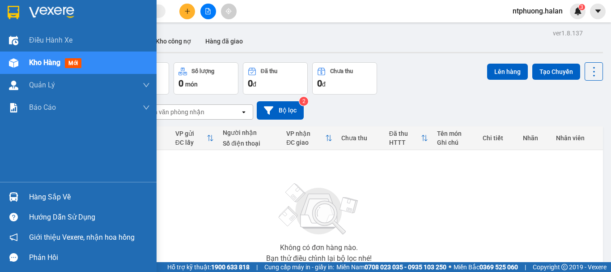
click at [38, 196] on div "Hàng sắp về" at bounding box center [89, 196] width 121 height 13
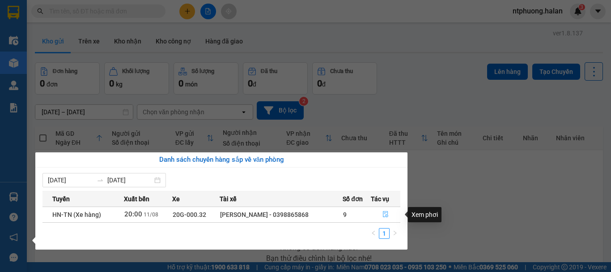
click at [385, 216] on icon "file-done" at bounding box center [386, 214] width 6 height 6
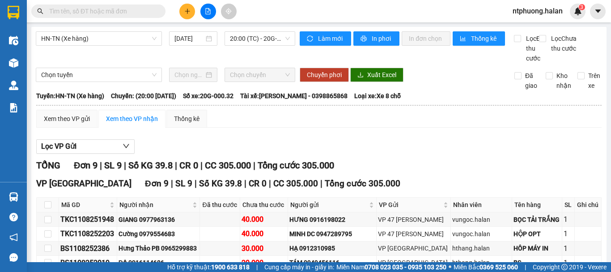
scroll to position [136, 0]
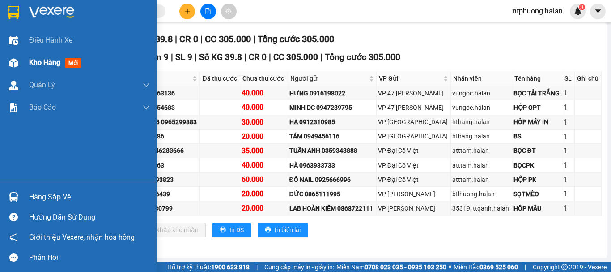
click at [48, 67] on span "Kho hàng" at bounding box center [44, 62] width 31 height 9
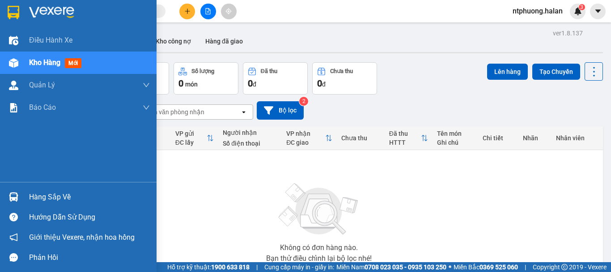
click at [49, 204] on div "Hàng sắp về" at bounding box center [78, 197] width 157 height 20
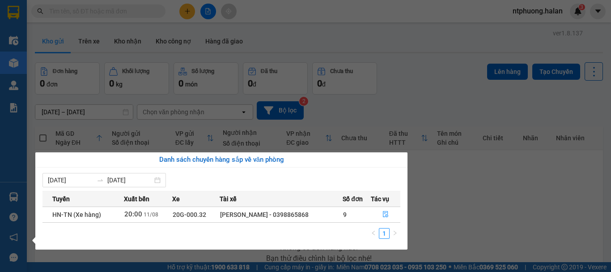
drag, startPoint x: 528, startPoint y: 184, endPoint x: 349, endPoint y: 101, distance: 197.2
click at [507, 177] on section "Kết quả tìm kiếm ( 0 ) Bộ lọc No Data ntphuong.halan 3 Điều hành xe Kho hàng mớ…" at bounding box center [305, 136] width 611 height 272
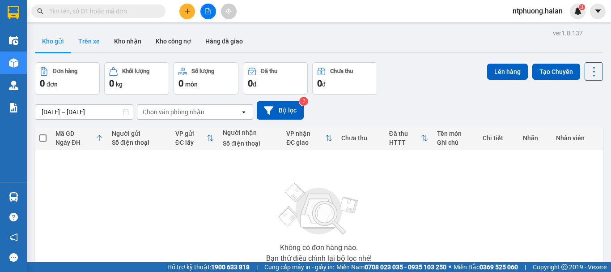
click at [90, 41] on button "Trên xe" at bounding box center [89, 40] width 36 height 21
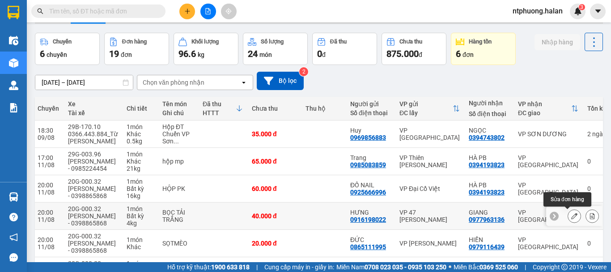
scroll to position [209, 0]
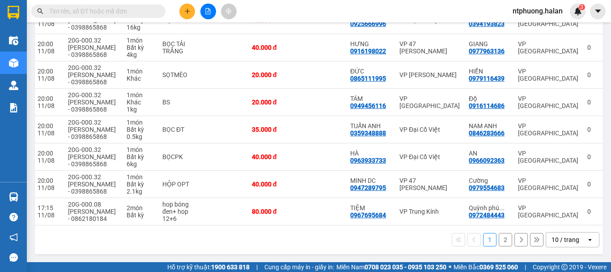
click at [500, 239] on button "2" at bounding box center [505, 239] width 13 height 13
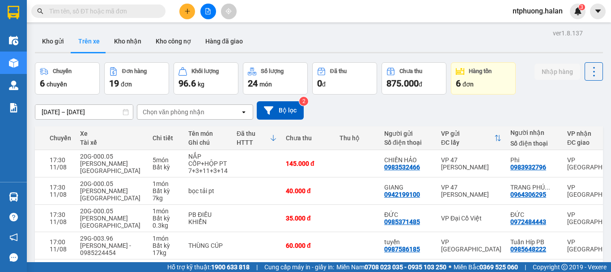
scroll to position [174, 0]
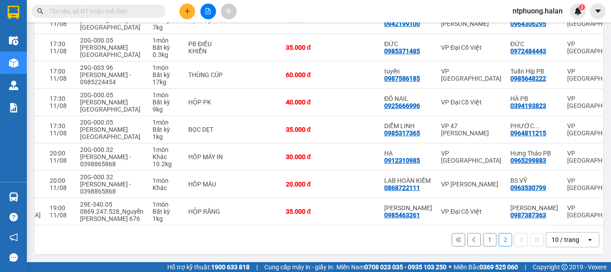
click at [599, 222] on div "ver 1.8.137 Kho gửi Trên xe Kho nhận Kho công nợ Hàng đã giao Chuyến 6 chuyến Đ…" at bounding box center [319, 56] width 576 height 401
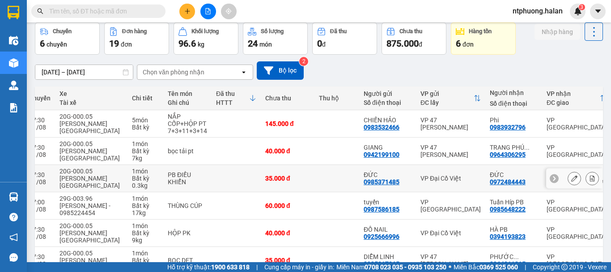
scroll to position [0, 0]
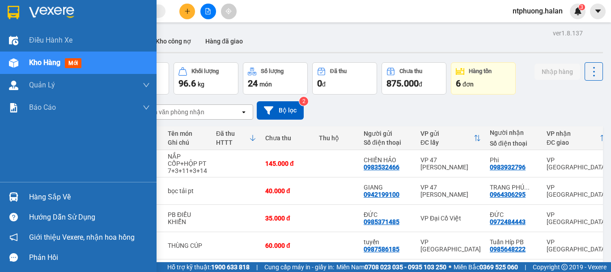
click at [37, 194] on div "Hàng sắp về" at bounding box center [89, 196] width 121 height 13
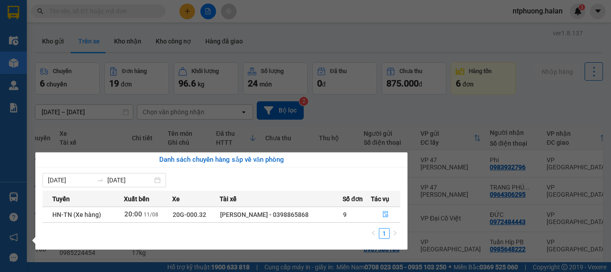
click at [402, 146] on section "Kết quả tìm kiếm ( 0 ) Bộ lọc No Data ntphuong.halan 3 Điều hành xe Kho hàng mớ…" at bounding box center [305, 136] width 611 height 272
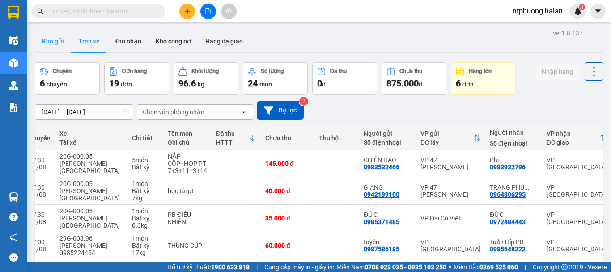
click at [52, 46] on button "Kho gửi" at bounding box center [53, 40] width 36 height 21
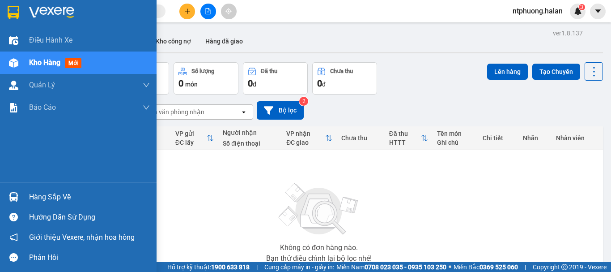
click at [42, 196] on div "Hàng sắp về" at bounding box center [89, 196] width 121 height 13
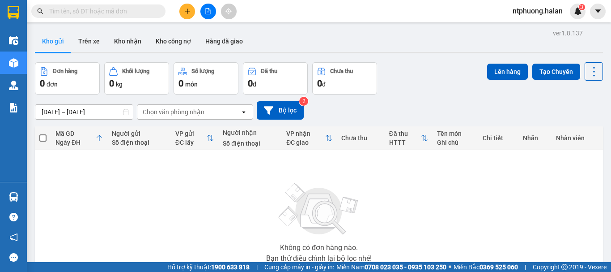
click at [470, 196] on section "Kết quả tìm kiếm ( 0 ) Bộ lọc No Data ntphuong.halan 3 Điều hành xe Kho hàng mớ…" at bounding box center [305, 136] width 611 height 272
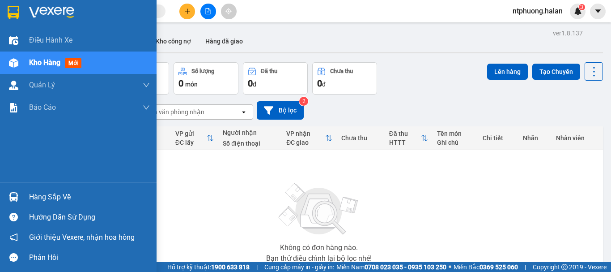
click at [41, 197] on div "Hàng sắp về" at bounding box center [89, 196] width 121 height 13
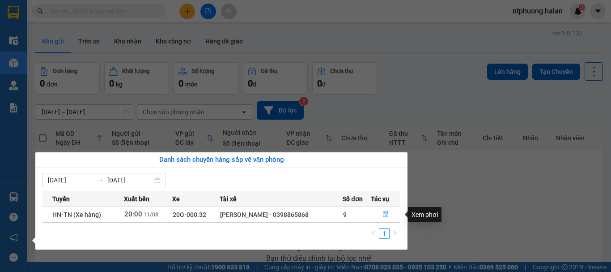
click at [386, 215] on icon "file-done" at bounding box center [385, 214] width 5 height 6
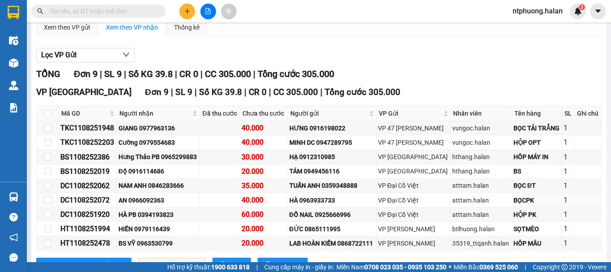
scroll to position [136, 0]
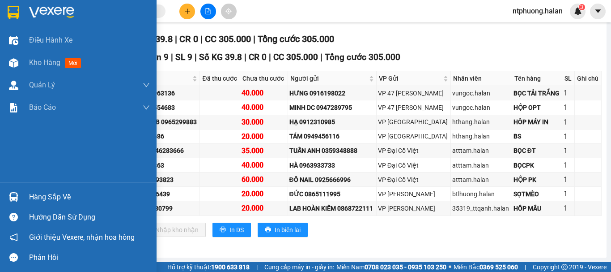
click at [57, 190] on div "Hàng sắp về" at bounding box center [89, 196] width 121 height 13
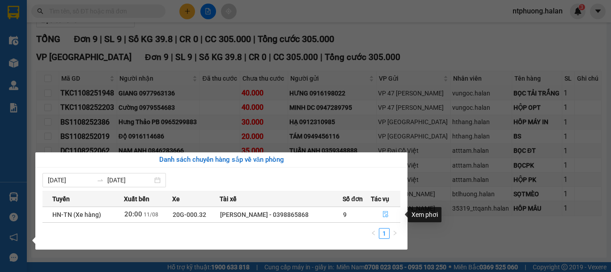
click at [384, 213] on icon "file-done" at bounding box center [386, 214] width 6 height 6
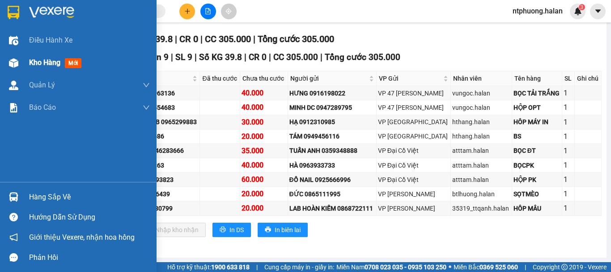
click at [41, 62] on span "Kho hàng" at bounding box center [44, 62] width 31 height 9
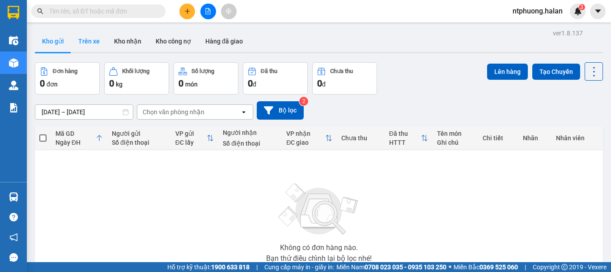
click at [84, 39] on button "Trên xe" at bounding box center [89, 40] width 36 height 21
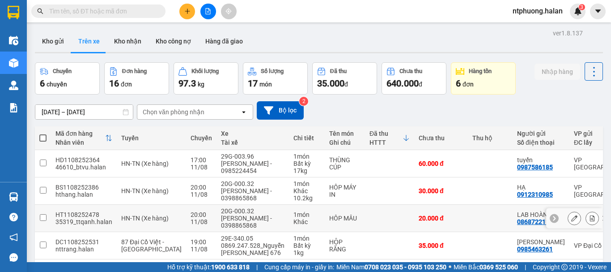
scroll to position [92, 0]
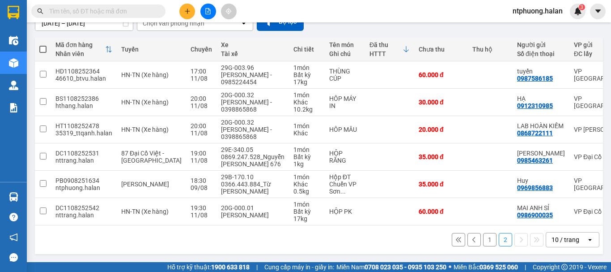
click at [484, 239] on button "1" at bounding box center [489, 239] width 13 height 13
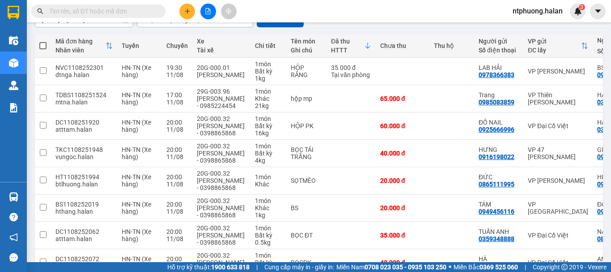
scroll to position [0, 0]
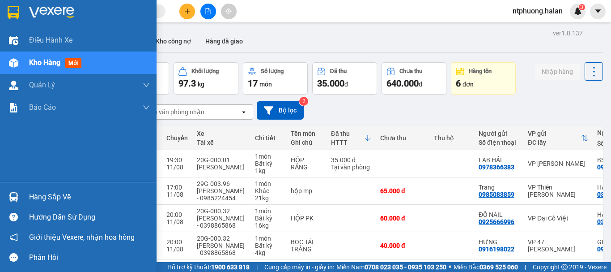
click at [54, 201] on div "Hàng sắp về" at bounding box center [89, 196] width 121 height 13
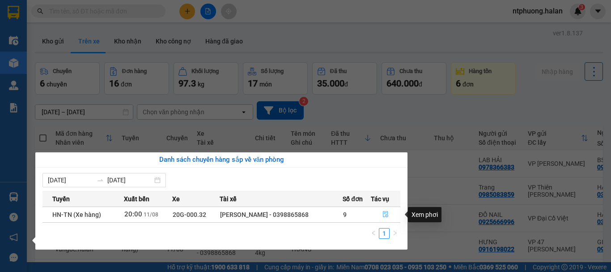
click at [388, 213] on icon "file-done" at bounding box center [385, 214] width 5 height 6
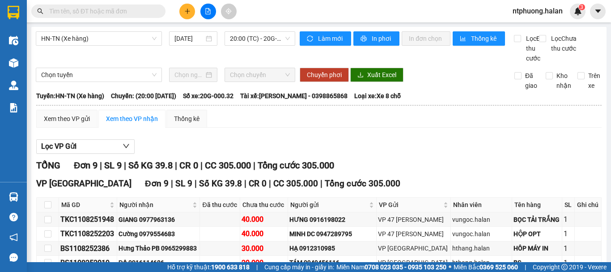
click at [35, 55] on div "HN-[GEOGRAPHIC_DATA] (Xe hàng) [DATE] 20:00 (TC) - 20G-000.32 Làm mới In phơi I…" at bounding box center [319, 205] width 576 height 357
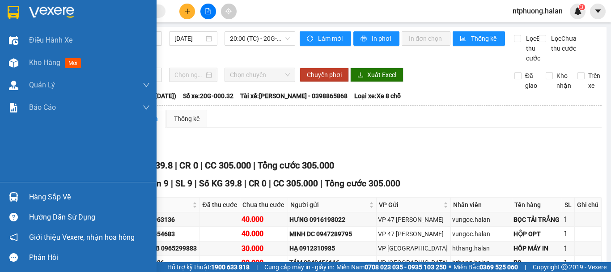
click at [52, 201] on div "Hàng sắp về" at bounding box center [89, 196] width 121 height 13
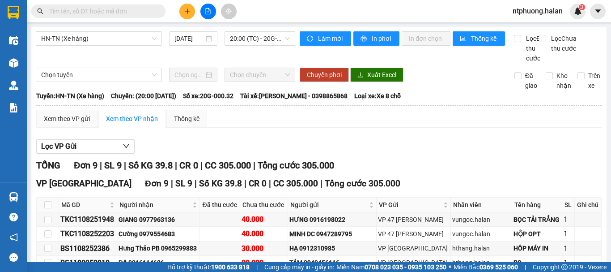
drag, startPoint x: 451, startPoint y: 185, endPoint x: 189, endPoint y: 70, distance: 286.2
click at [449, 183] on section "Kết quả tìm kiếm ( 0 ) Bộ lọc No Data ntphuong.halan 3 Điều hành xe Kho hàng mớ…" at bounding box center [305, 136] width 611 height 272
click at [130, 15] on input "text" at bounding box center [102, 11] width 106 height 10
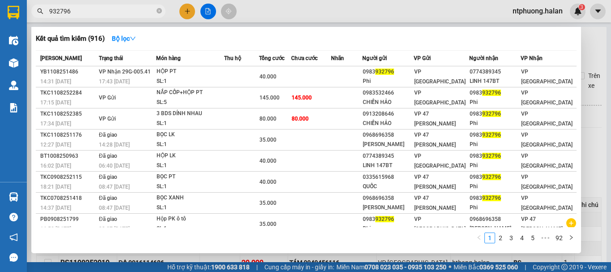
type input "932796"
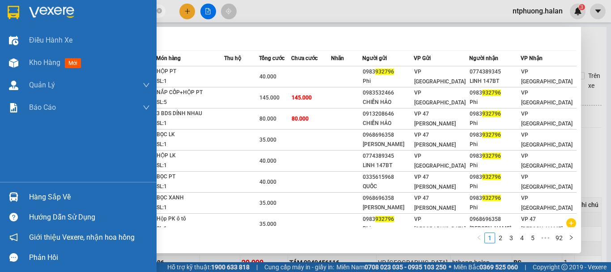
click at [54, 194] on div "Hàng sắp về" at bounding box center [89, 196] width 121 height 13
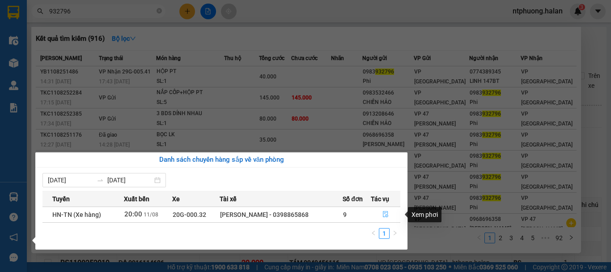
click at [384, 215] on icon "file-done" at bounding box center [386, 214] width 6 height 6
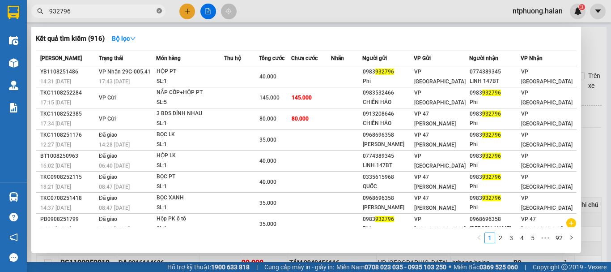
click at [158, 12] on icon "close-circle" at bounding box center [159, 10] width 5 height 5
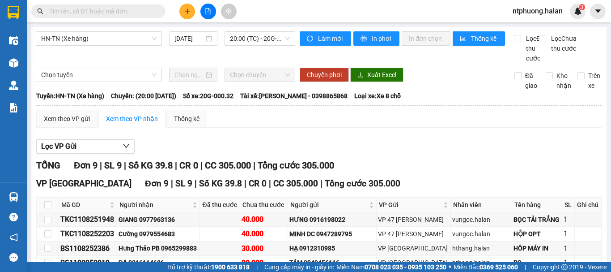
click at [119, 9] on input "text" at bounding box center [102, 11] width 106 height 10
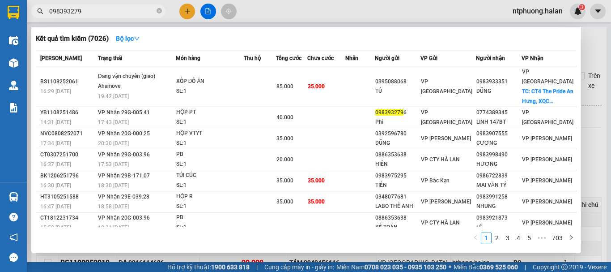
type input "0983932796"
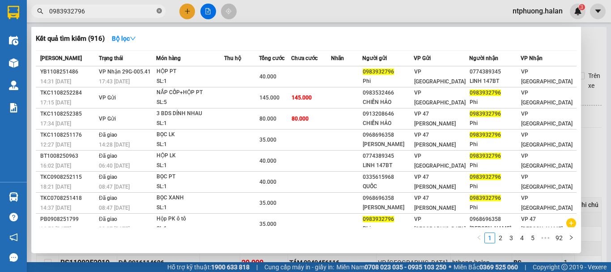
click at [159, 9] on icon "close-circle" at bounding box center [159, 10] width 5 height 5
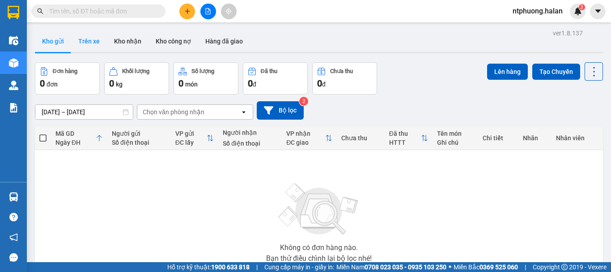
click at [89, 44] on button "Trên xe" at bounding box center [89, 40] width 36 height 21
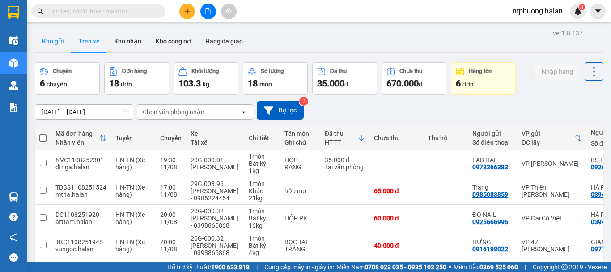
click at [52, 39] on button "Kho gửi" at bounding box center [53, 40] width 36 height 21
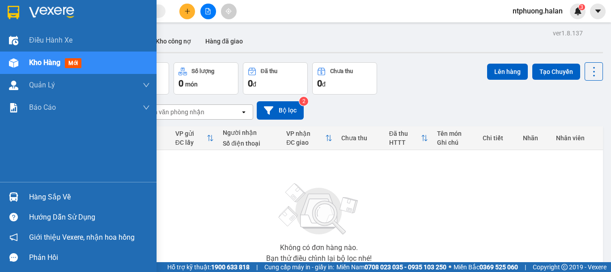
click at [32, 196] on div "Hàng sắp về" at bounding box center [89, 196] width 121 height 13
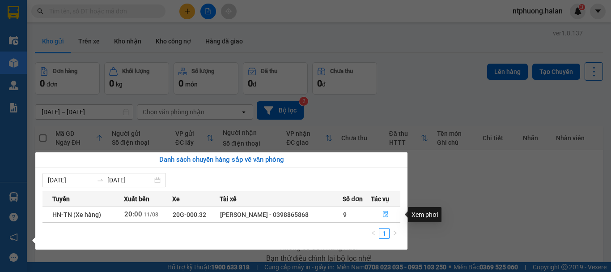
click at [384, 213] on icon "file-done" at bounding box center [385, 214] width 5 height 6
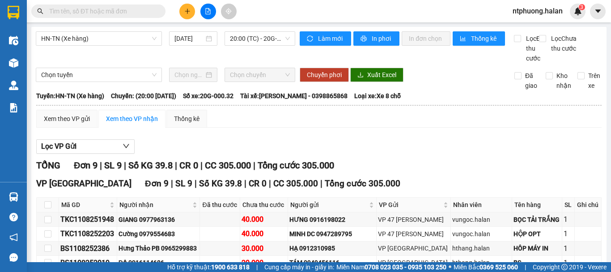
click at [105, 13] on input "text" at bounding box center [102, 11] width 106 height 10
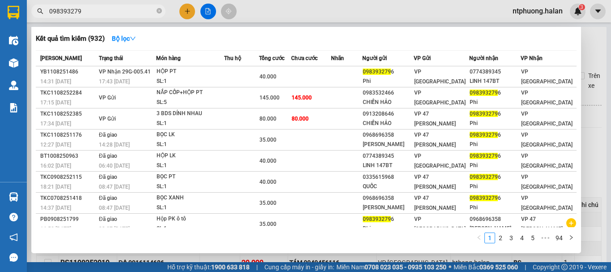
type input "0983932796"
click at [160, 12] on icon "close-circle" at bounding box center [159, 10] width 5 height 5
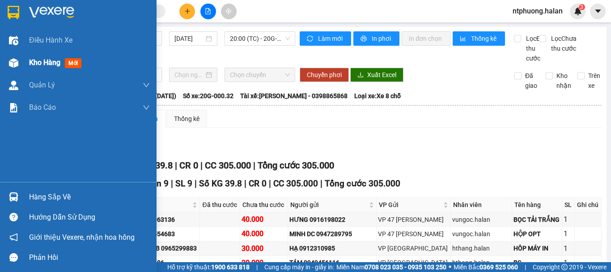
click at [47, 66] on span "Kho hàng" at bounding box center [44, 62] width 31 height 9
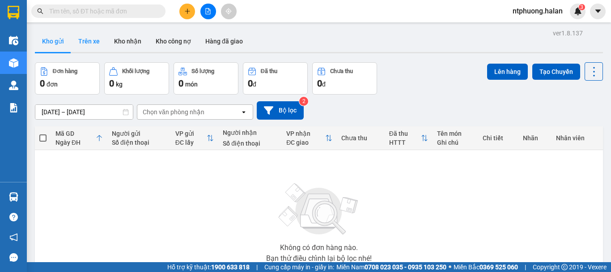
click at [89, 45] on button "Trên xe" at bounding box center [89, 40] width 36 height 21
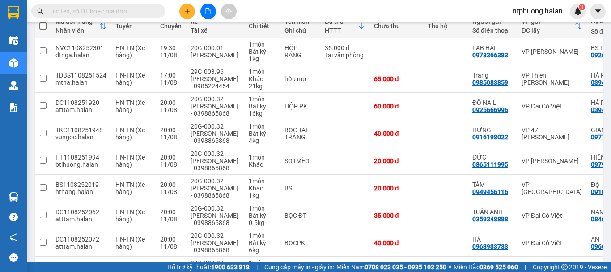
scroll to position [67, 0]
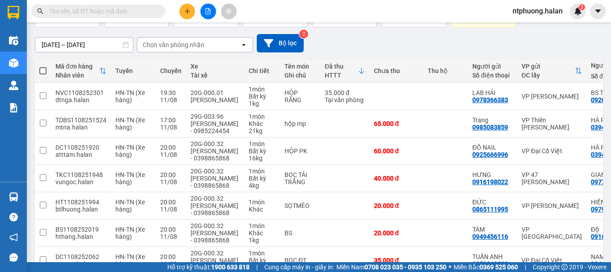
click at [103, 11] on input "text" at bounding box center [102, 11] width 106 height 10
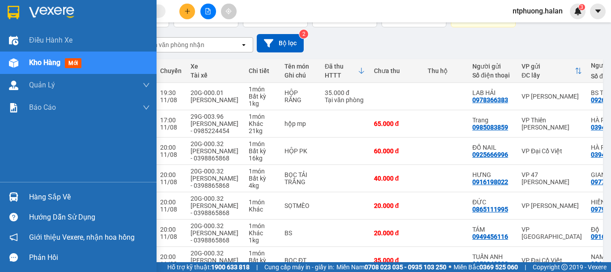
click at [52, 198] on div "Hàng sắp về" at bounding box center [89, 196] width 121 height 13
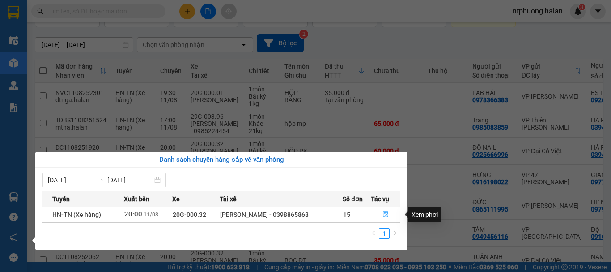
click at [385, 215] on icon "file-done" at bounding box center [386, 214] width 6 height 6
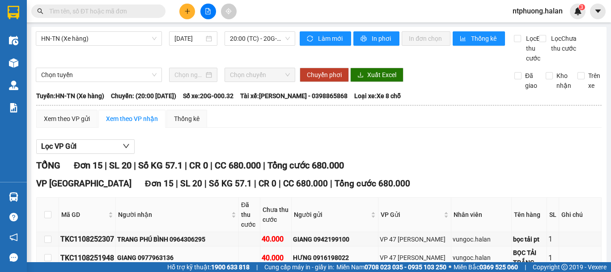
scroll to position [90, 0]
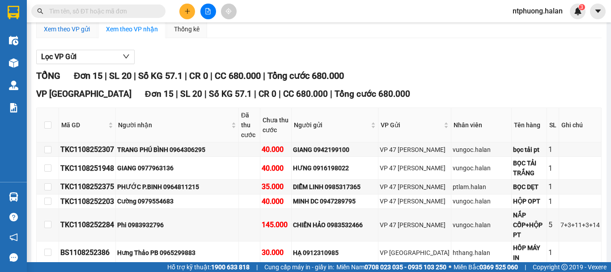
click at [67, 34] on div "Xem theo VP gửi" at bounding box center [67, 29] width 46 height 10
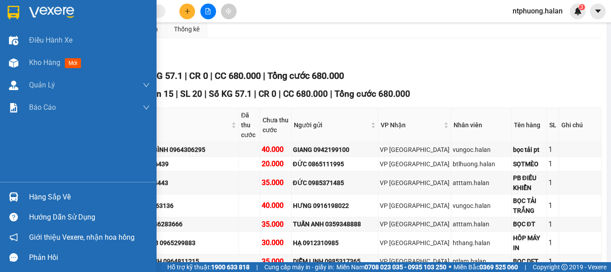
click at [42, 198] on div "Hàng sắp về" at bounding box center [89, 196] width 121 height 13
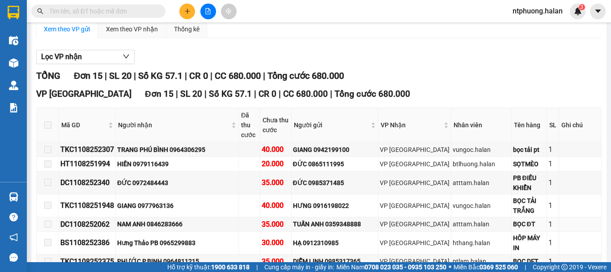
click at [580, 223] on section "Kết quả tìm kiếm ( 916 ) Bộ lọc Mã ĐH Trạng thái Món hàng Thu hộ Tổng cước Chưa…" at bounding box center [305, 136] width 611 height 272
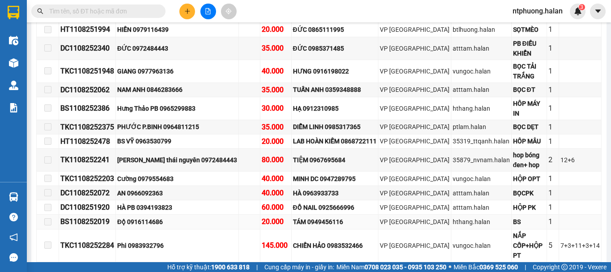
scroll to position [266, 0]
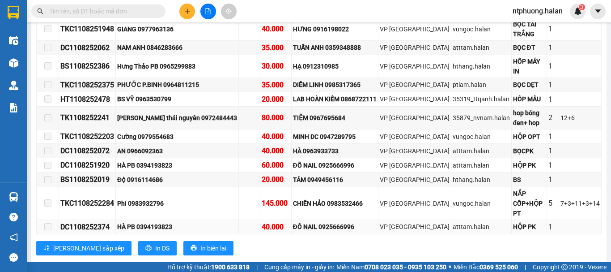
click at [229, 222] on div "HÀ PB 0394193823" at bounding box center [177, 227] width 120 height 10
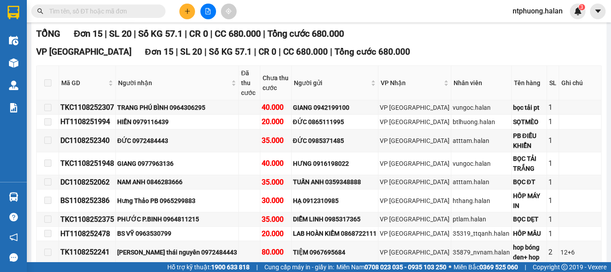
scroll to position [87, 0]
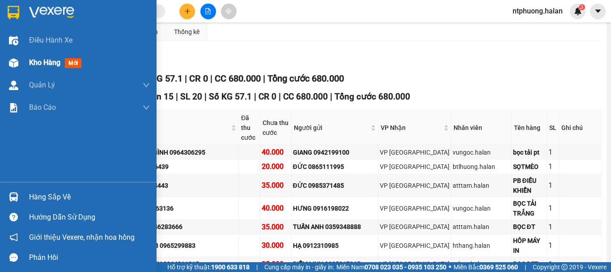
click at [43, 62] on span "Kho hàng" at bounding box center [44, 62] width 31 height 9
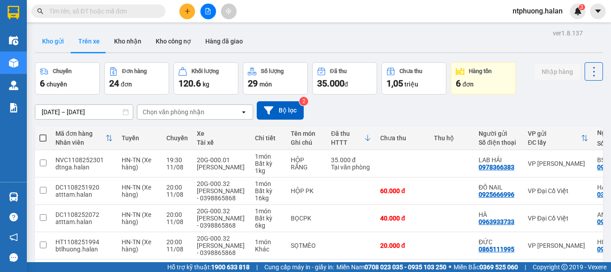
click at [56, 41] on button "Kho gửi" at bounding box center [53, 40] width 36 height 21
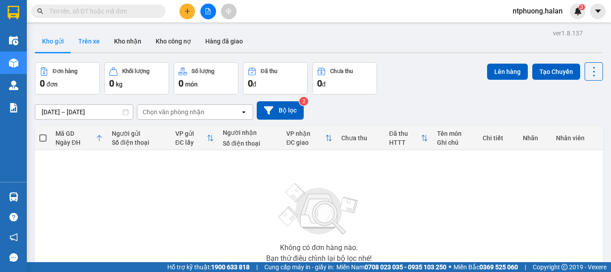
click at [90, 44] on button "Trên xe" at bounding box center [89, 40] width 36 height 21
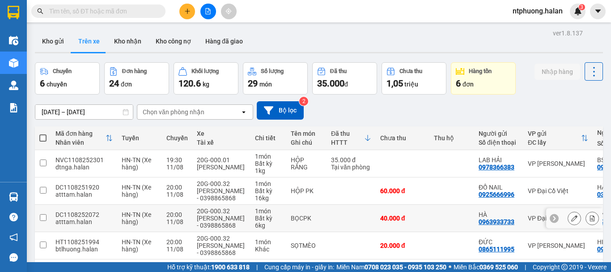
scroll to position [179, 0]
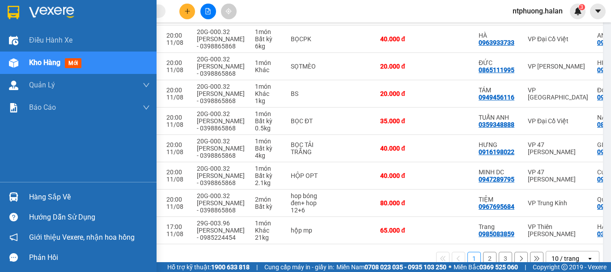
click at [57, 196] on div "Hàng sắp về" at bounding box center [89, 196] width 121 height 13
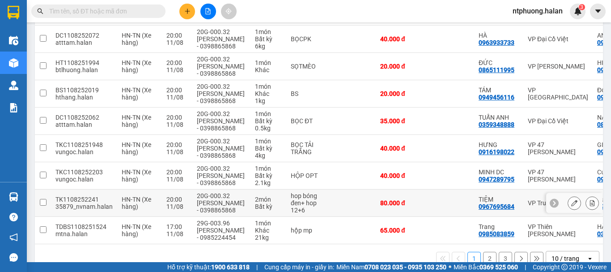
click at [448, 201] on section "Kết quả tìm kiếm ( 916 ) Bộ lọc Mã ĐH Trạng thái Món hàng Thu hộ Tổng cước Chưa…" at bounding box center [305, 136] width 611 height 272
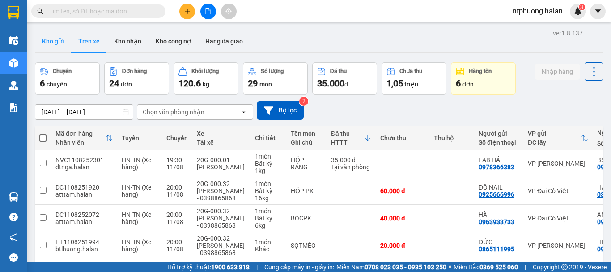
click at [47, 38] on button "Kho gửi" at bounding box center [53, 40] width 36 height 21
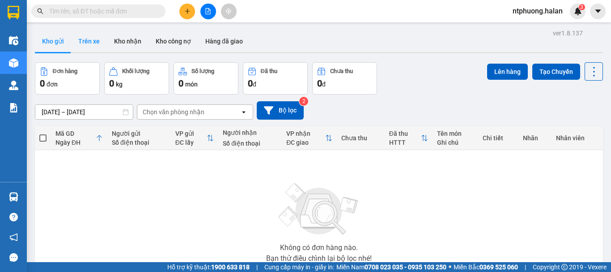
click at [88, 38] on button "Trên xe" at bounding box center [89, 40] width 36 height 21
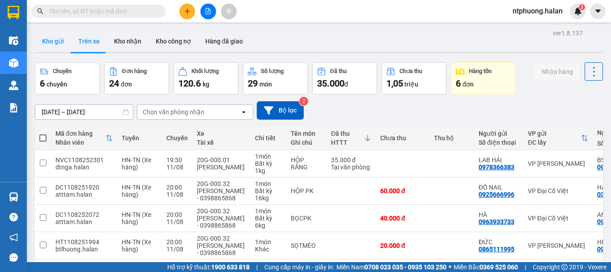
click at [50, 43] on button "Kho gửi" at bounding box center [53, 40] width 36 height 21
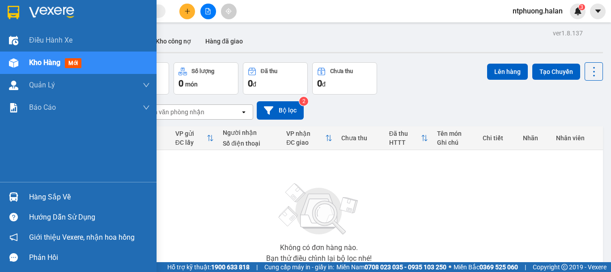
click at [51, 193] on div "Hàng sắp về" at bounding box center [89, 196] width 121 height 13
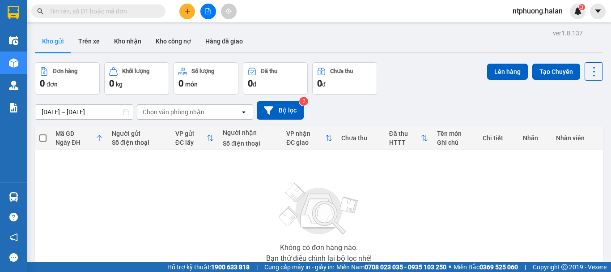
click at [553, 215] on section "Kết quả tìm kiếm ( 916 ) Bộ lọc Mã ĐH Trạng thái Món hàng Thu hộ Tổng cước Chưa…" at bounding box center [305, 136] width 611 height 272
